Goal: Task Accomplishment & Management: Complete application form

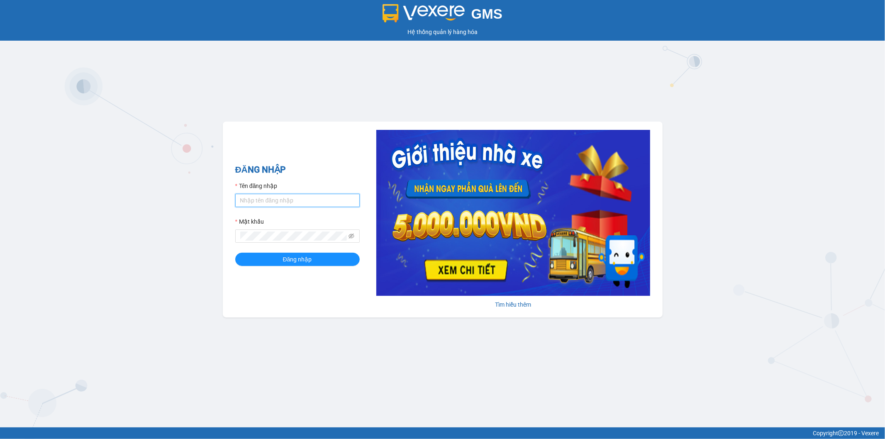
click at [287, 201] on input "Tên đăng nhập" at bounding box center [297, 200] width 125 height 13
click at [241, 200] on input "Thoant.thoidai" at bounding box center [297, 200] width 125 height 13
click at [243, 201] on input "Thoant.thoidai" at bounding box center [297, 200] width 125 height 13
type input "thoant.thoidai"
click at [265, 252] on form "Tên đăng nhập thoant.thoidai Mật khẩu Đăng nhập" at bounding box center [297, 223] width 125 height 85
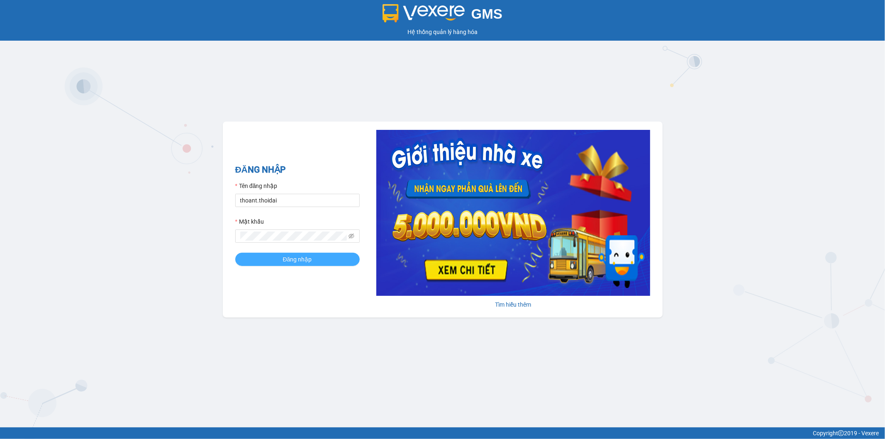
click at [266, 261] on button "Đăng nhập" at bounding box center [297, 259] width 125 height 13
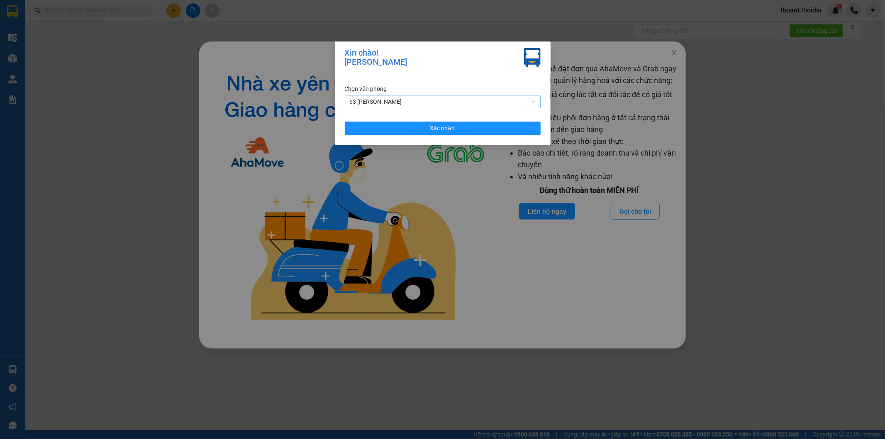
click at [425, 100] on span "63 [PERSON_NAME]" at bounding box center [443, 101] width 186 height 12
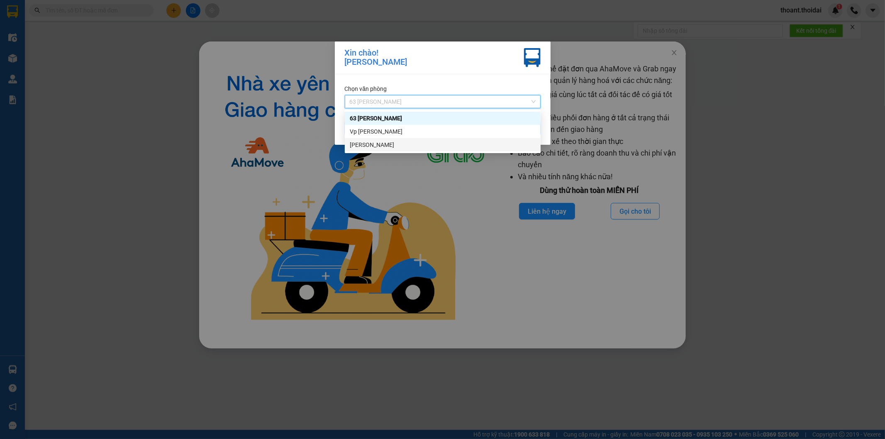
click at [415, 144] on div "[PERSON_NAME]" at bounding box center [443, 144] width 186 height 9
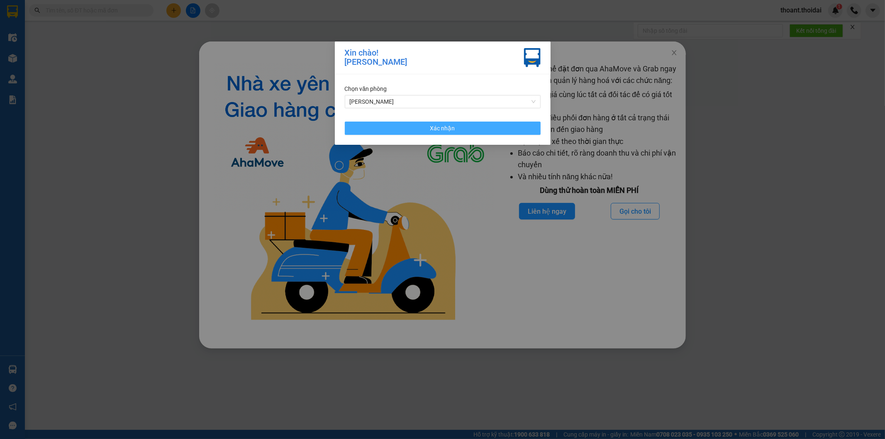
click at [425, 130] on button "Xác nhận" at bounding box center [443, 128] width 196 height 13
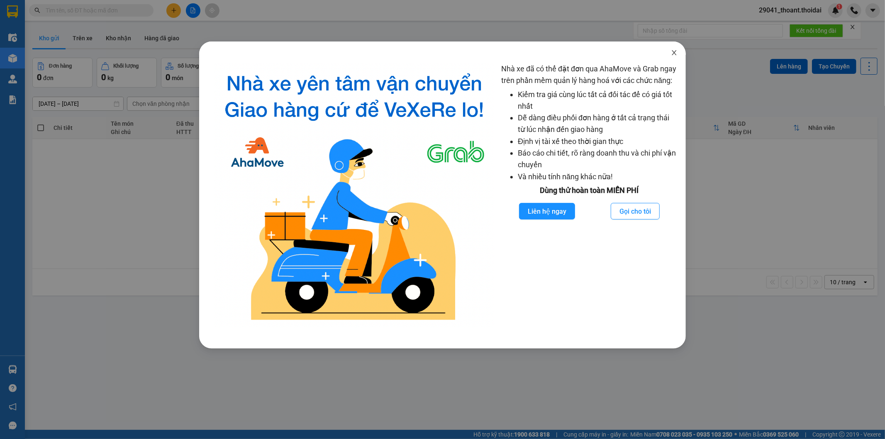
click at [670, 52] on span "Close" at bounding box center [674, 53] width 23 height 23
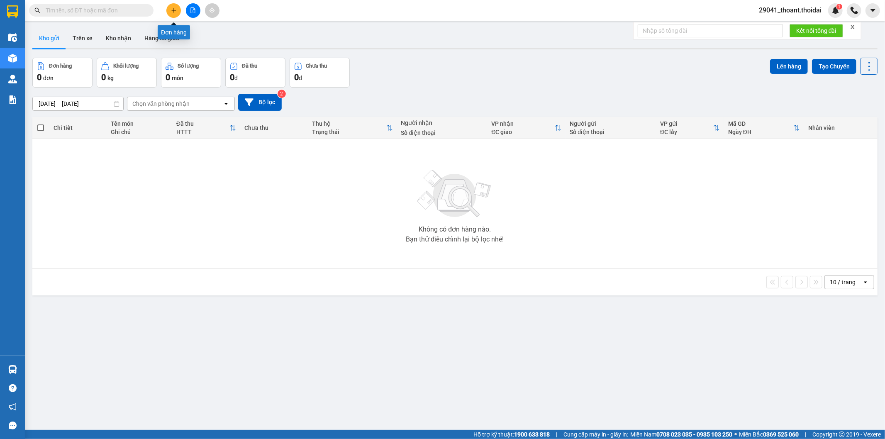
click at [171, 9] on icon "plus" at bounding box center [174, 10] width 6 height 6
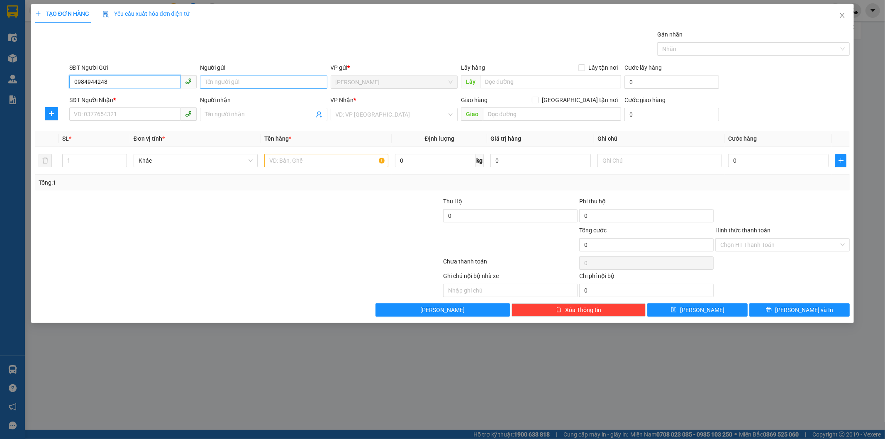
type input "0984944248"
click at [246, 84] on input "Người gửi" at bounding box center [263, 82] width 127 height 13
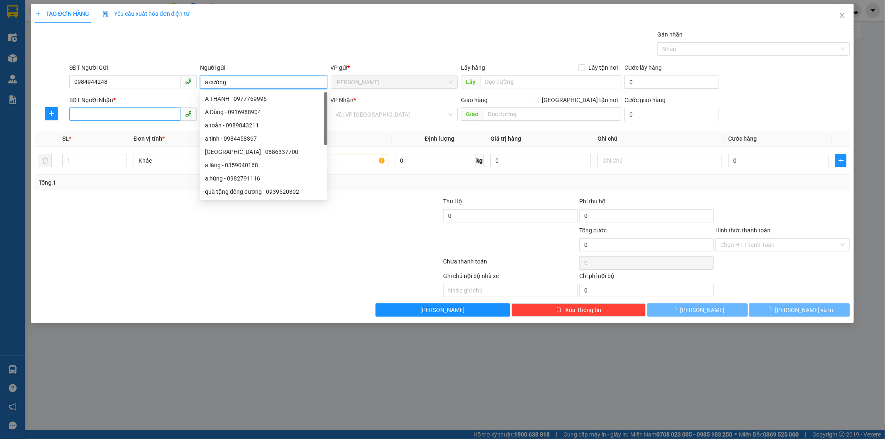
type input "a cường"
click at [94, 119] on input "SĐT Người Nhận *" at bounding box center [124, 113] width 111 height 13
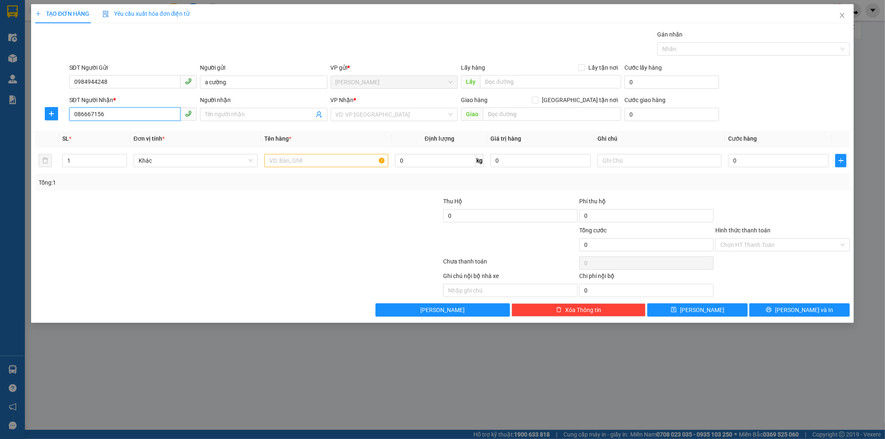
type input "0866671569"
drag, startPoint x: 113, startPoint y: 115, endPoint x: 27, endPoint y: 115, distance: 85.9
click at [25, 115] on div "TẠO ĐƠN HÀNG Yêu cầu xuất hóa đơn điện tử Transit Pickup Surcharge Ids Transit …" at bounding box center [442, 219] width 885 height 439
click at [244, 115] on input "Người nhận" at bounding box center [259, 114] width 109 height 9
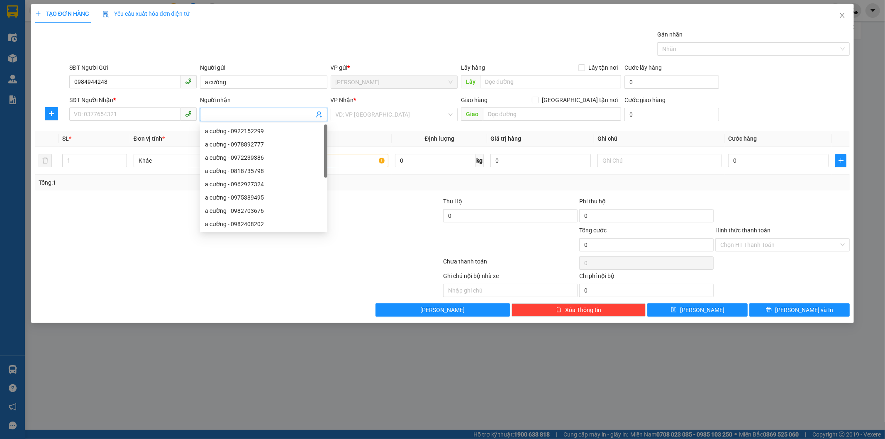
paste input "0866671569"
type input "0866671569"
click at [86, 112] on input "SĐT Người Nhận *" at bounding box center [124, 113] width 111 height 13
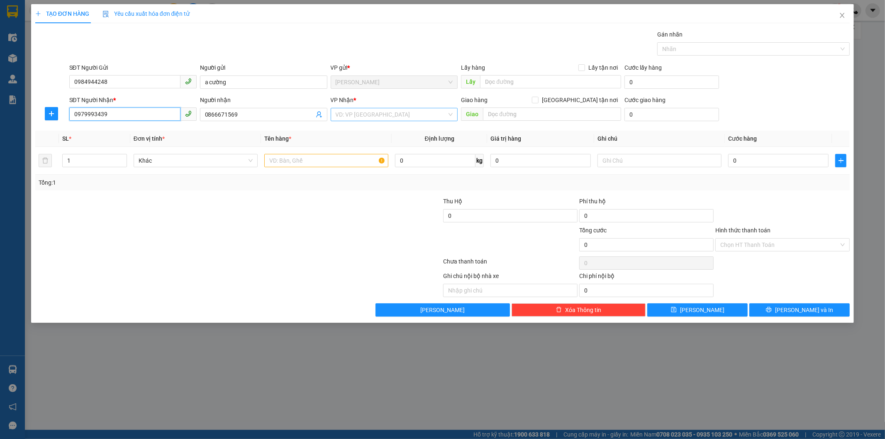
type input "0979993439"
click at [399, 111] on input "search" at bounding box center [392, 114] width 112 height 12
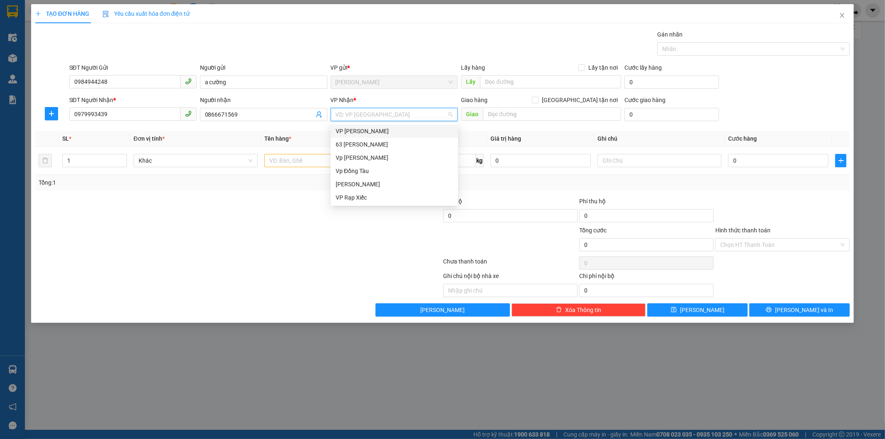
click at [379, 130] on div "VP [PERSON_NAME]" at bounding box center [394, 131] width 117 height 9
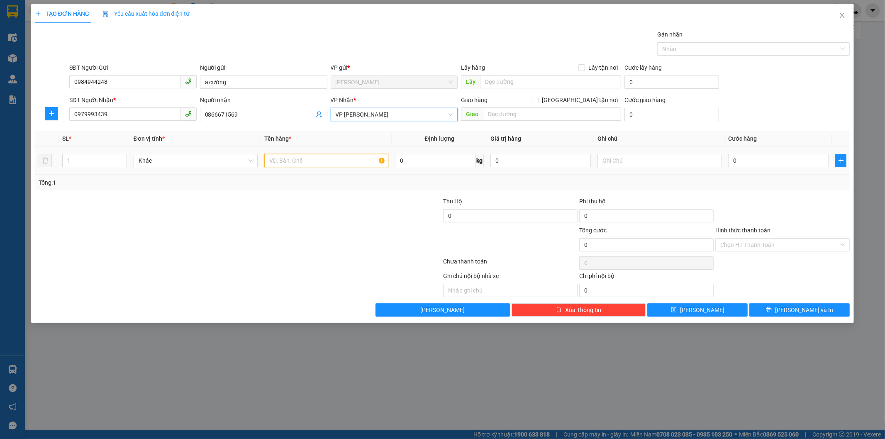
click at [336, 167] on input "text" at bounding box center [326, 160] width 124 height 13
type input "d"
type input "điện thoại"
click at [762, 159] on input "0" at bounding box center [778, 160] width 100 height 13
type input "5"
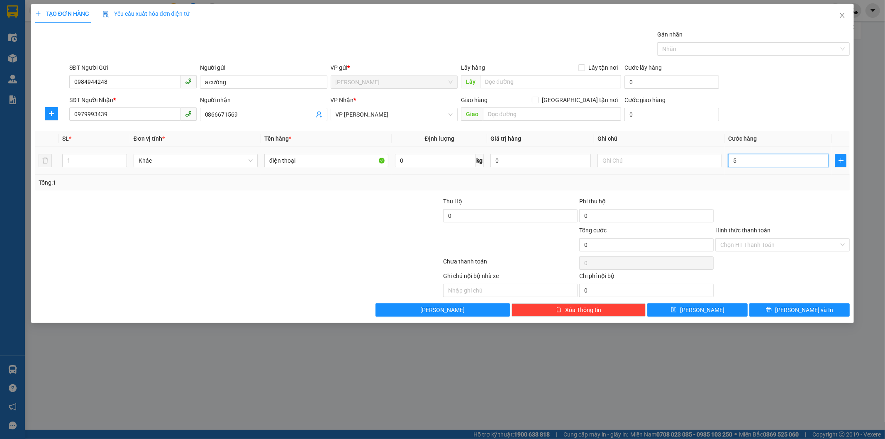
type input "5"
type input "50"
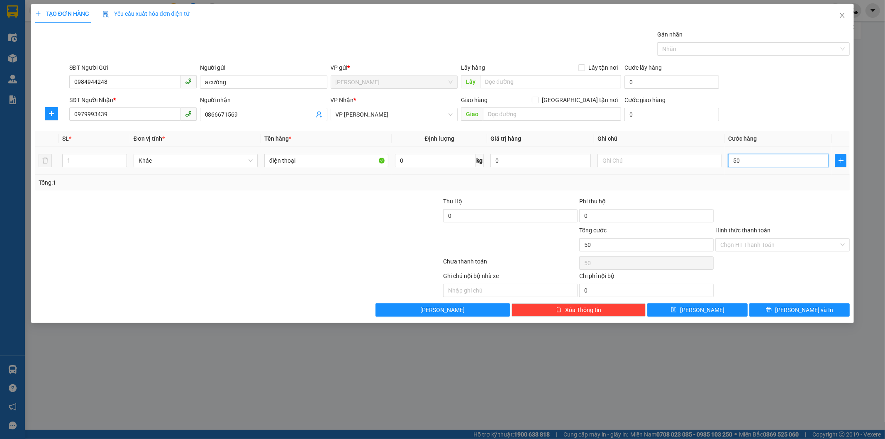
type input "500"
type input "5.000"
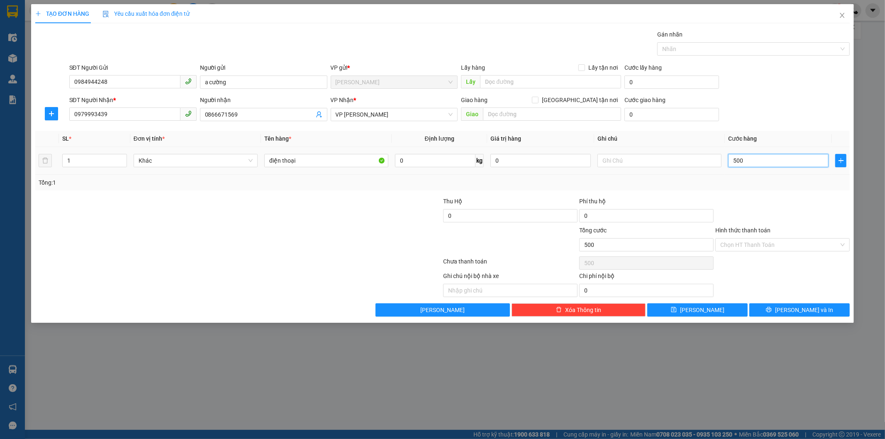
type input "5.000"
type input "50.000"
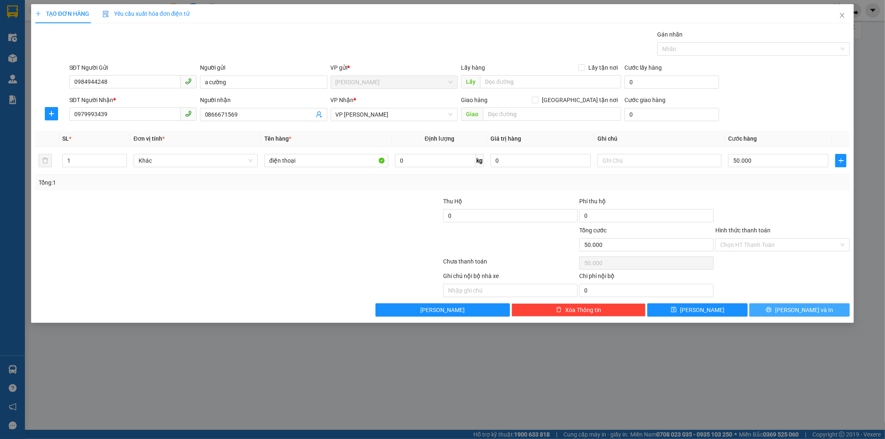
click at [825, 315] on button "[PERSON_NAME] và In" at bounding box center [800, 309] width 100 height 13
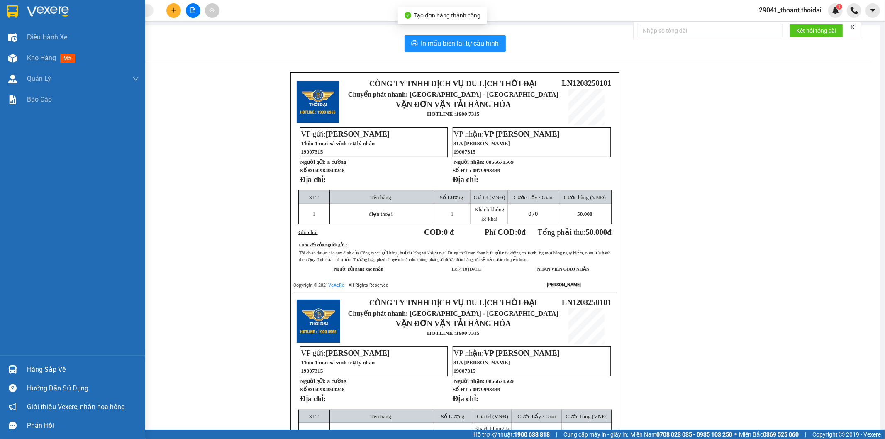
click at [20, 15] on div at bounding box center [72, 13] width 145 height 27
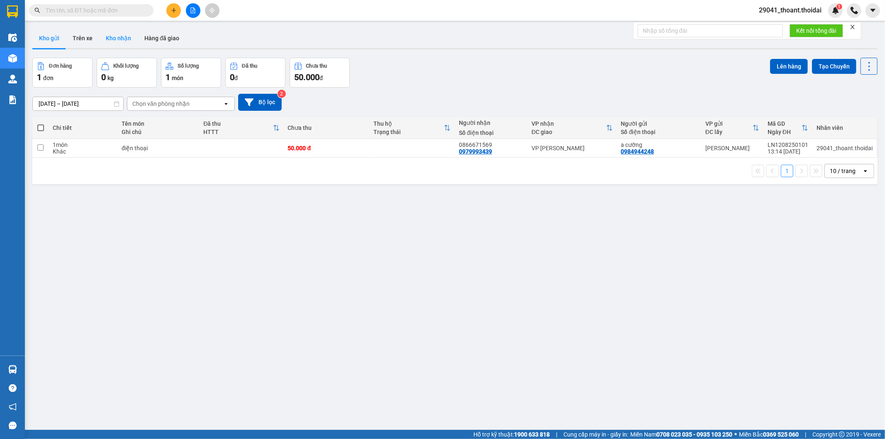
click at [121, 38] on button "Kho nhận" at bounding box center [118, 38] width 39 height 20
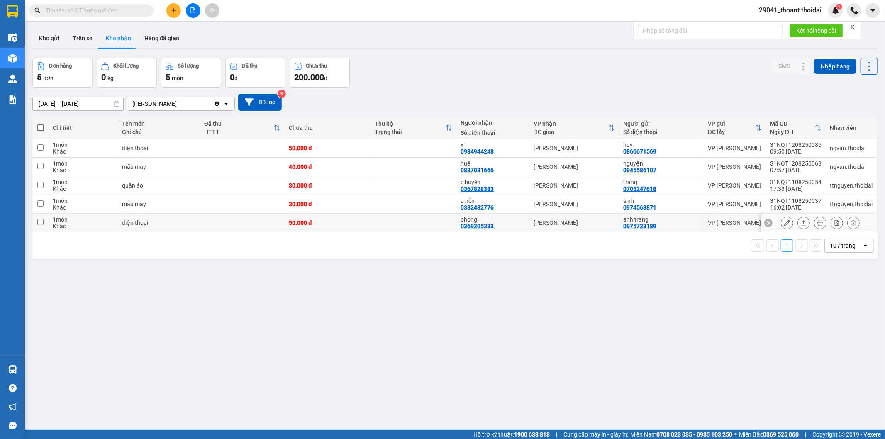
click at [177, 219] on td "điện thoại" at bounding box center [159, 223] width 82 height 19
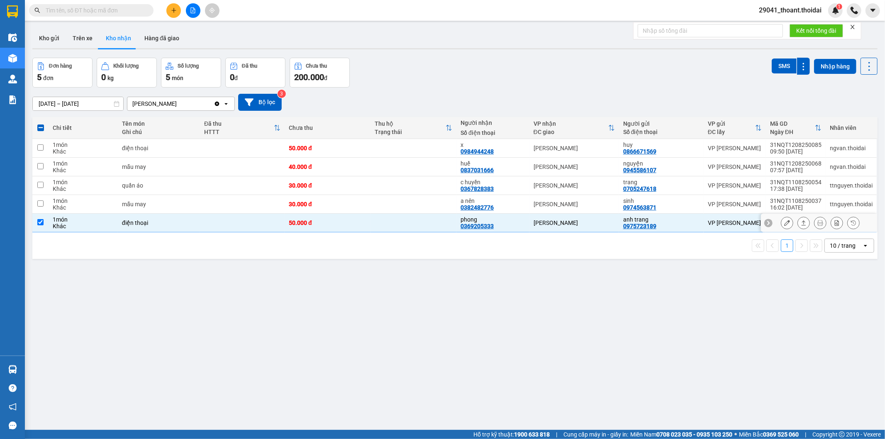
click at [177, 219] on td "điện thoại" at bounding box center [159, 223] width 82 height 19
checkbox input "false"
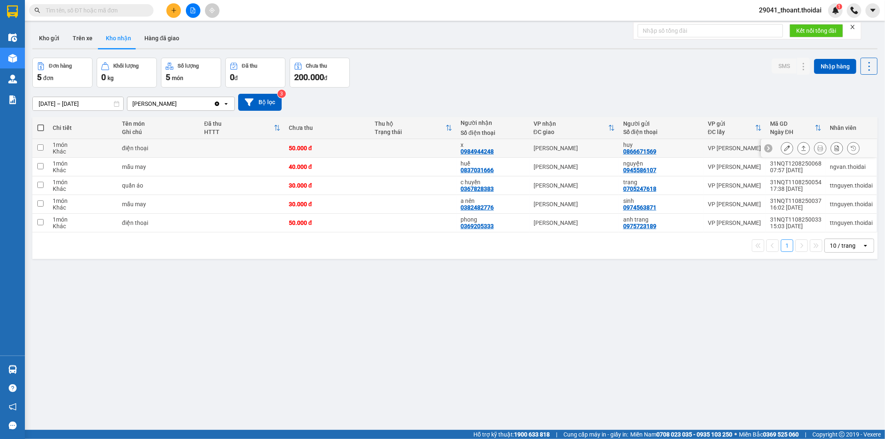
click at [173, 139] on td "điện thoại" at bounding box center [159, 148] width 82 height 19
checkbox input "true"
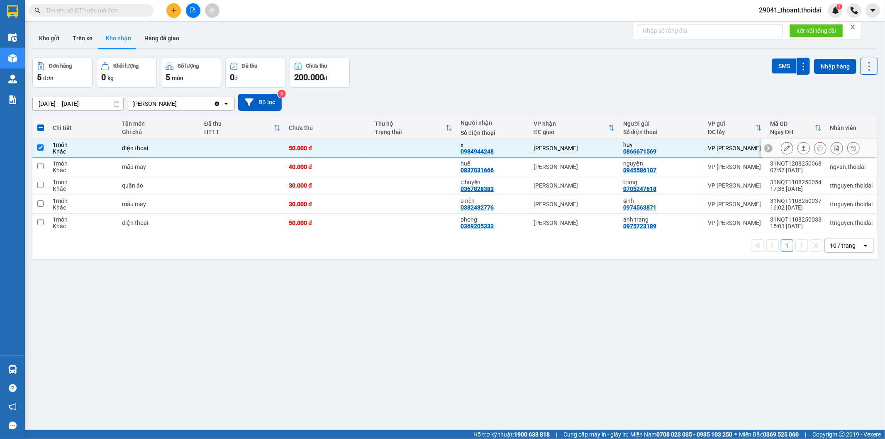
click at [784, 149] on icon at bounding box center [787, 148] width 6 height 6
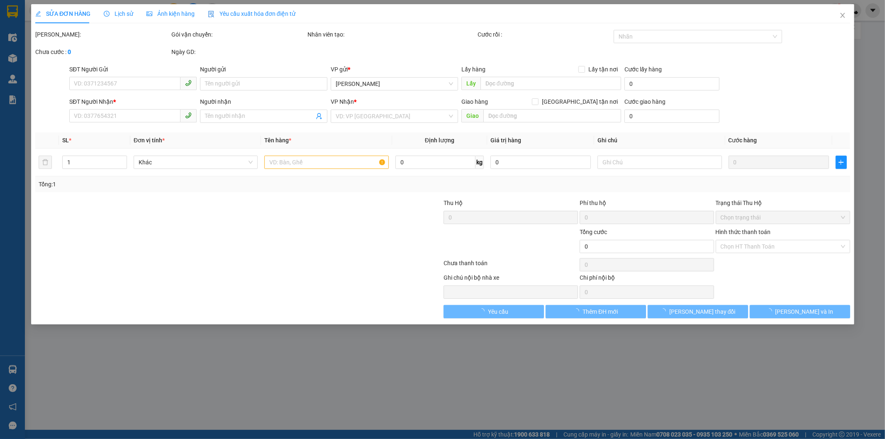
type input "0866671569"
type input "huy"
type input "0984944248"
type input "x"
type input "50.000"
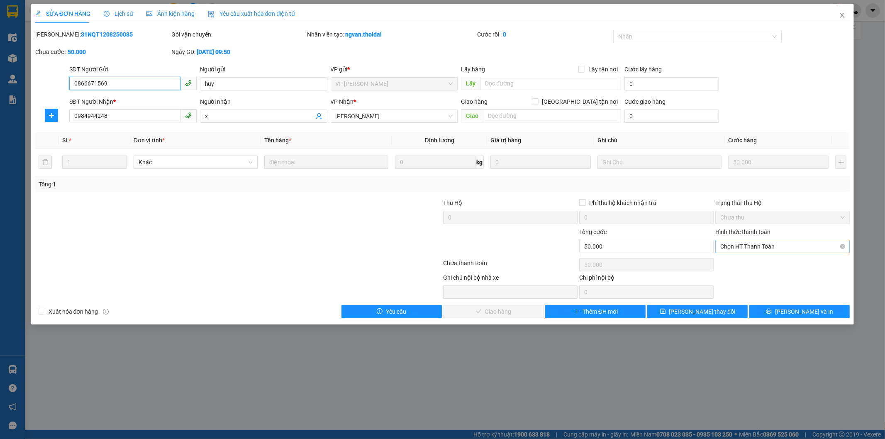
click at [811, 246] on span "Chọn HT Thanh Toán" at bounding box center [783, 246] width 125 height 12
click at [779, 261] on div "Tại văn phòng" at bounding box center [783, 263] width 125 height 9
type input "0"
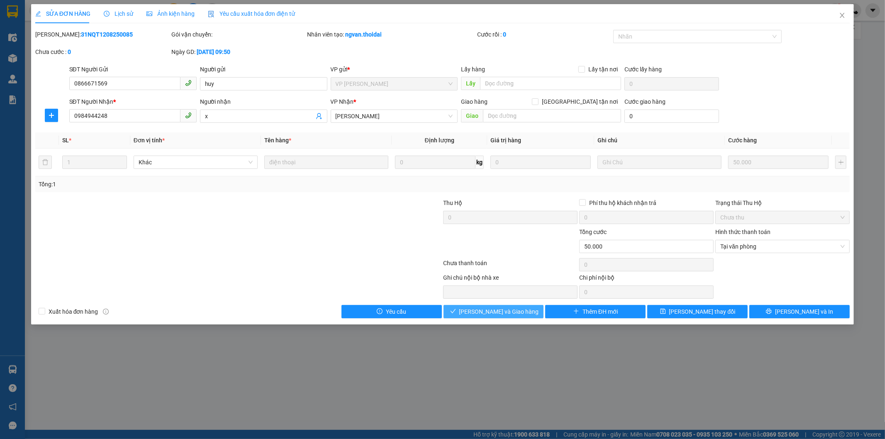
click at [501, 313] on span "[PERSON_NAME] và Giao hàng" at bounding box center [499, 311] width 80 height 9
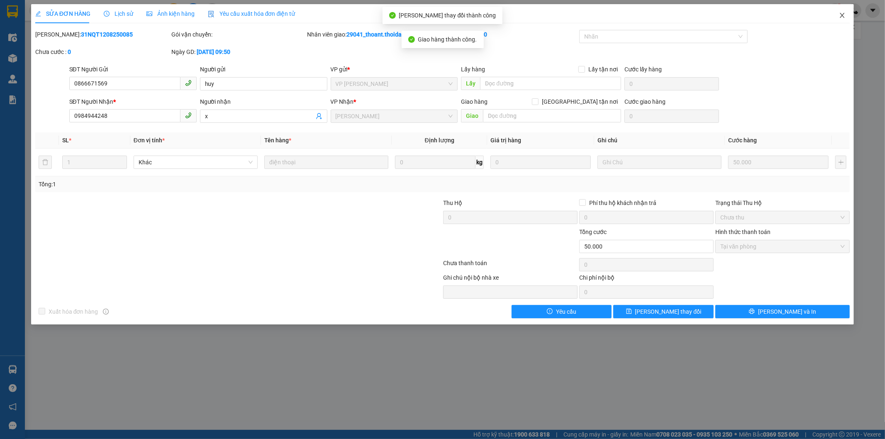
click at [844, 11] on span "Close" at bounding box center [842, 15] width 23 height 23
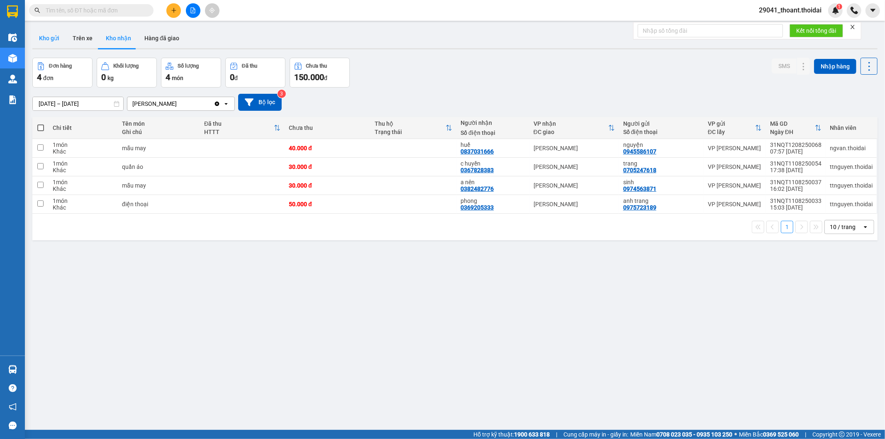
click at [59, 37] on button "Kho gửi" at bounding box center [49, 38] width 34 height 20
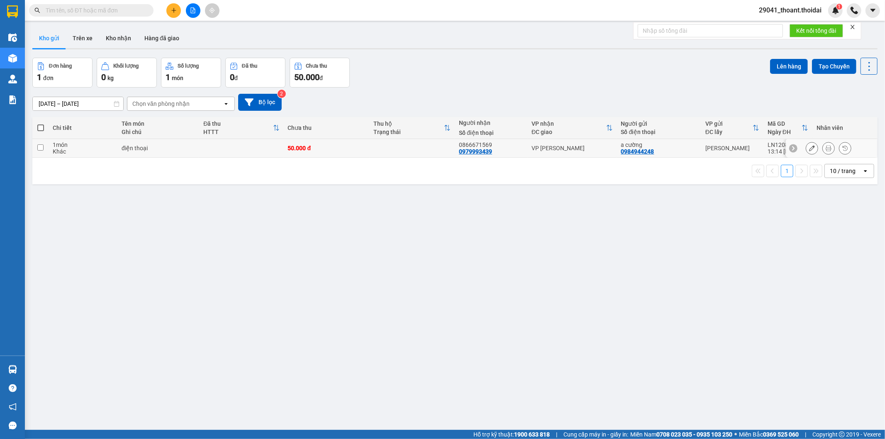
click at [78, 149] on div "Khác" at bounding box center [83, 151] width 61 height 7
checkbox input "true"
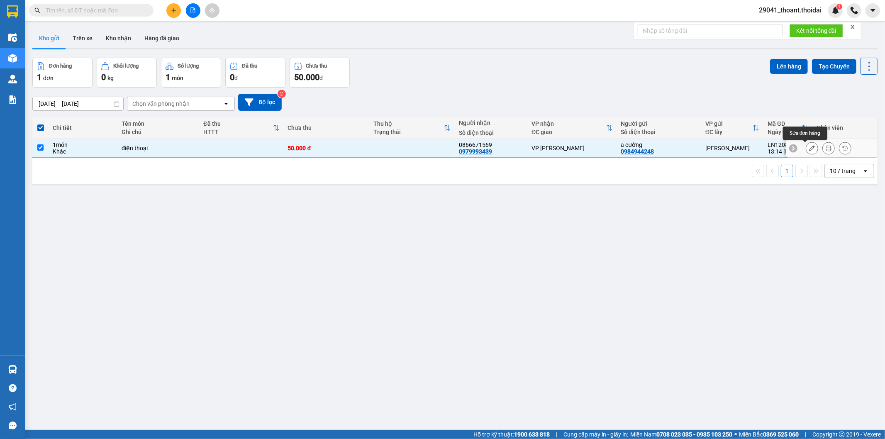
click at [806, 145] on button at bounding box center [812, 148] width 12 height 15
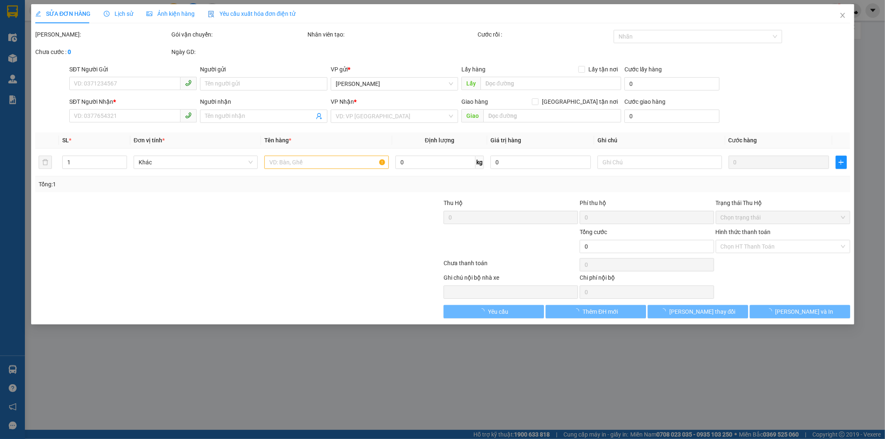
type input "0984944248"
type input "a cường"
type input "0979993439"
type input "0866671569"
type input "50.000"
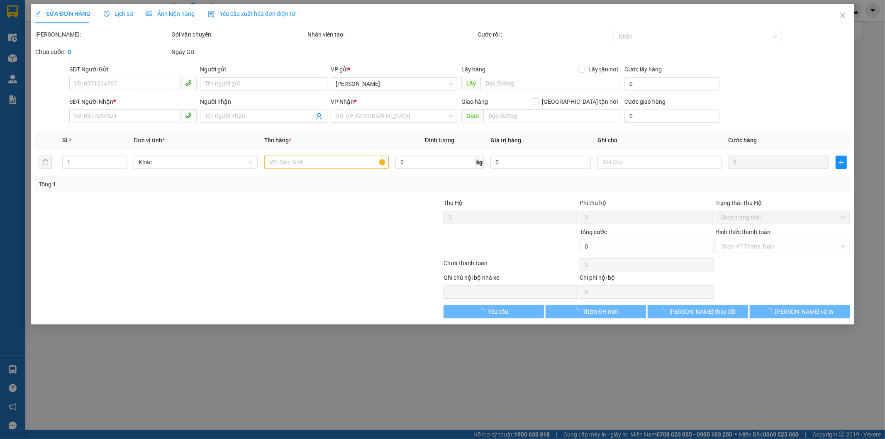
type input "50.000"
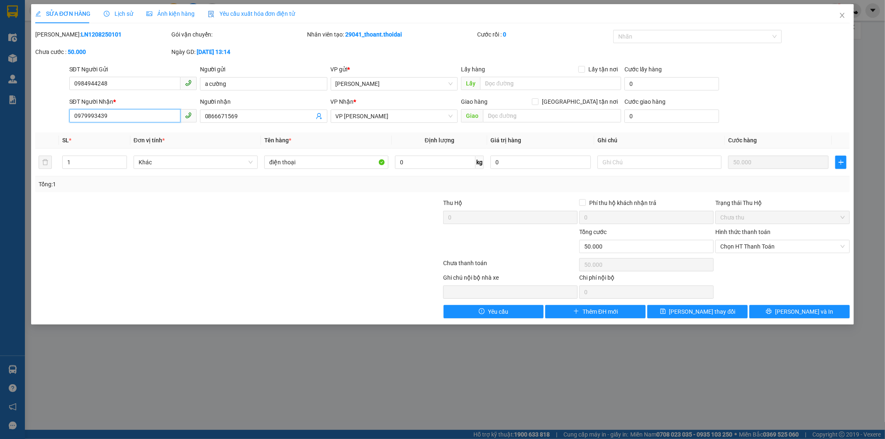
click at [103, 113] on input "0979993439" at bounding box center [124, 115] width 111 height 13
type input "0979993459"
click at [816, 310] on button "[PERSON_NAME] và In" at bounding box center [800, 311] width 100 height 13
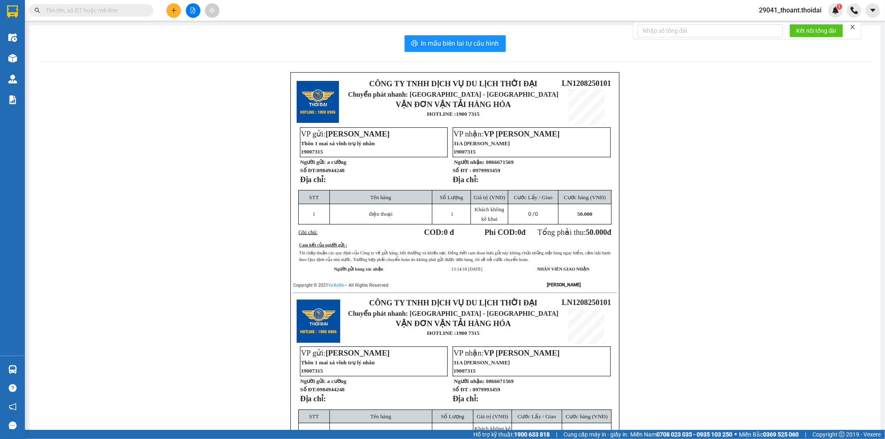
click at [834, 279] on div "CÔNG TY TNHH DỊCH VỤ DU LỊCH THỜI ĐẠI Chuyển phát nhanh: [GEOGRAPHIC_DATA] - HÀ…" at bounding box center [454, 301] width 831 height 459
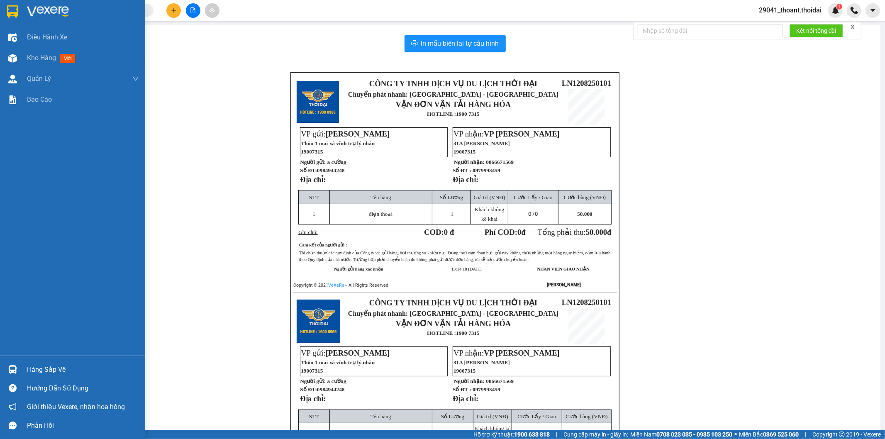
click at [19, 11] on div at bounding box center [12, 11] width 15 height 15
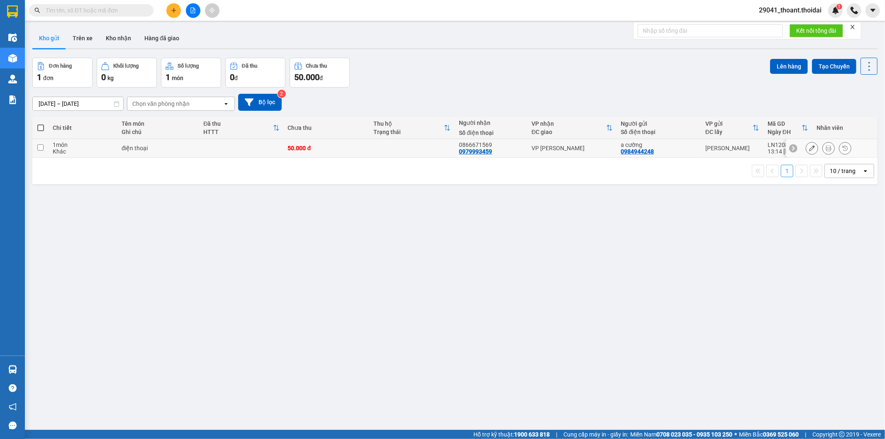
click at [808, 152] on button at bounding box center [812, 148] width 12 height 15
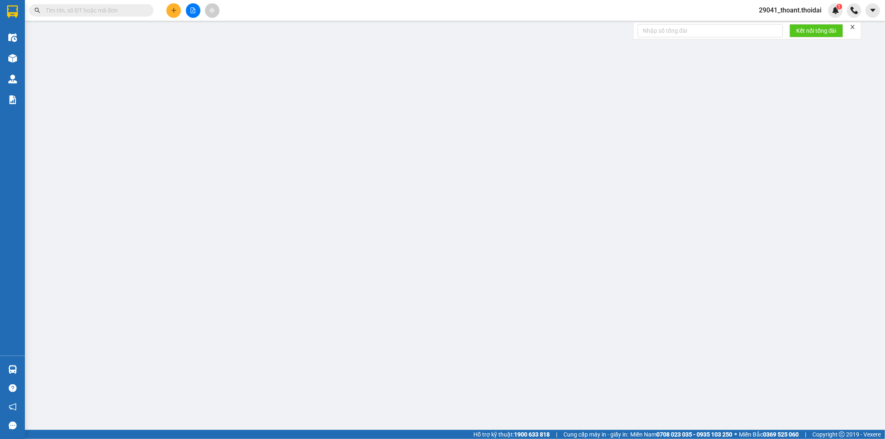
type input "0984944248"
type input "a cường"
type input "0979993459"
type input "0866671569"
type input "50.000"
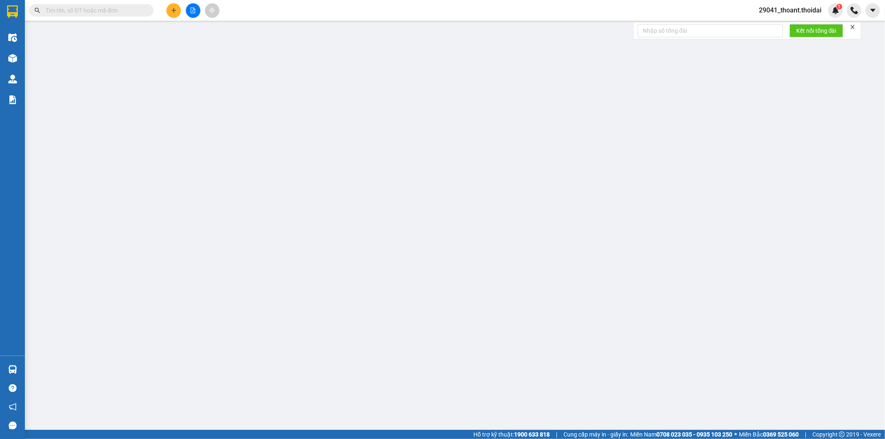
type input "50.000"
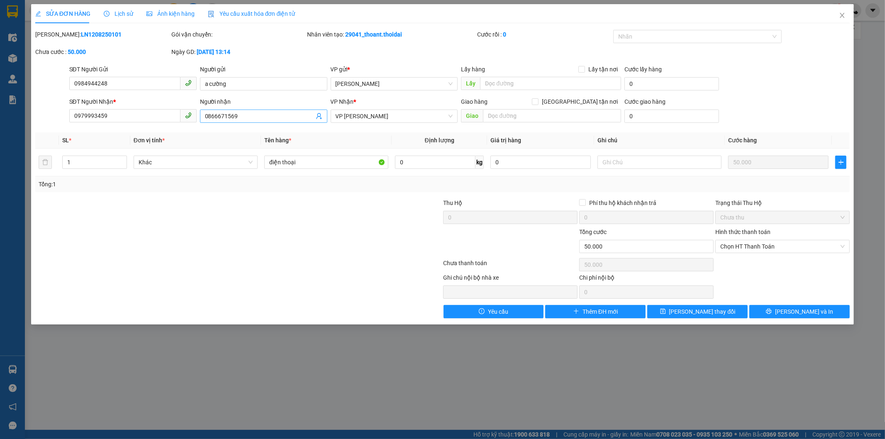
click at [256, 115] on input "0866671569" at bounding box center [259, 116] width 109 height 9
drag, startPoint x: 256, startPoint y: 114, endPoint x: 96, endPoint y: 123, distance: 160.0
click at [96, 123] on div "SĐT Người Nhận * 0979993459 Người nhận 0866671569 0866671569 VP Nhận * VP [PERS…" at bounding box center [460, 111] width 784 height 29
click at [203, 115] on span "0333518868" at bounding box center [263, 116] width 127 height 13
click at [205, 115] on input "0333518868" at bounding box center [259, 116] width 109 height 9
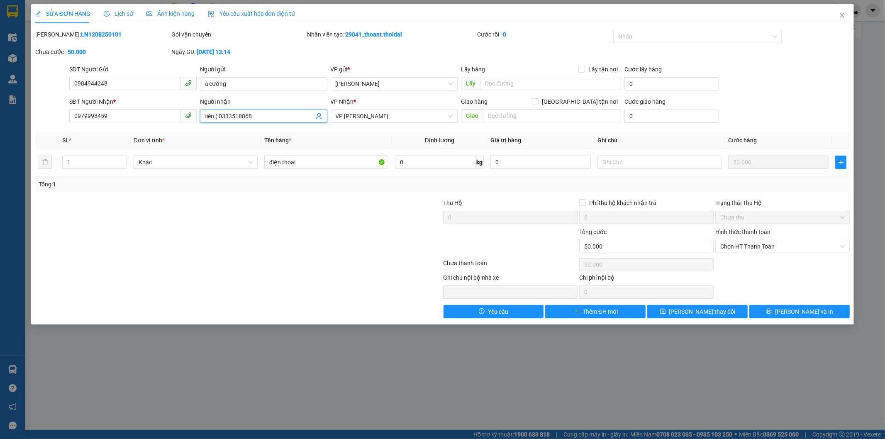
click at [283, 120] on input "tiến ( 0333518868" at bounding box center [259, 116] width 109 height 9
type input "tiến ( 0333518868)"
click at [692, 305] on button "[PERSON_NAME] thay đổi" at bounding box center [697, 311] width 100 height 13
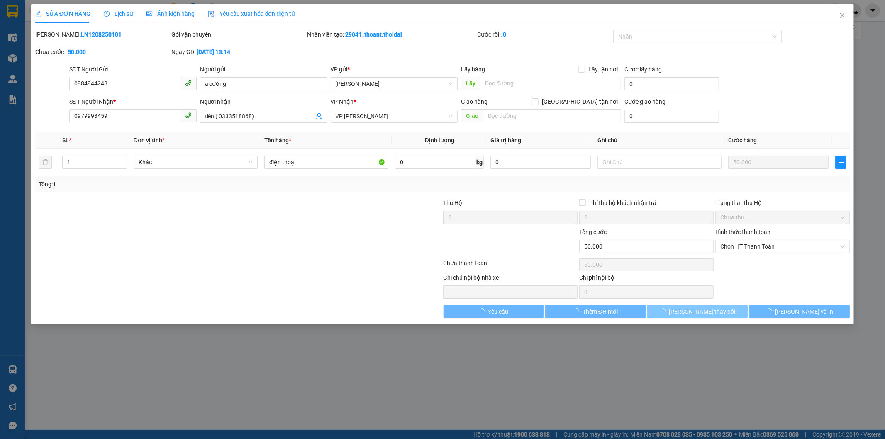
click at [689, 308] on span "[PERSON_NAME] thay đổi" at bounding box center [702, 311] width 66 height 9
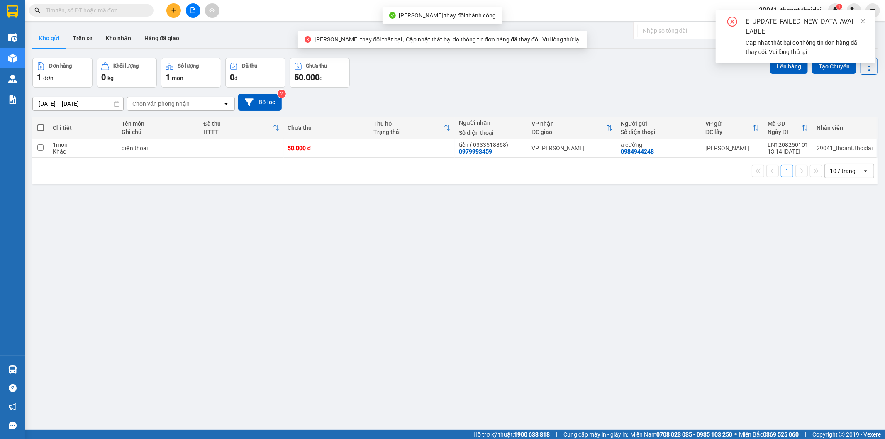
click at [498, 230] on div "ver 1.8.137 Kho gửi Trên xe Kho nhận Hàng đã giao Đơn hàng 1 đơn Khối lượng 0 k…" at bounding box center [455, 244] width 852 height 439
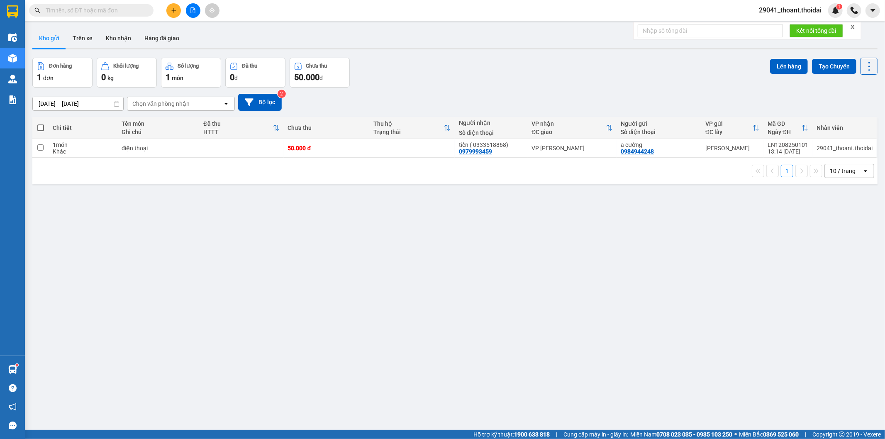
click at [49, 11] on input "text" at bounding box center [95, 10] width 98 height 9
